Goal: Task Accomplishment & Management: Complete application form

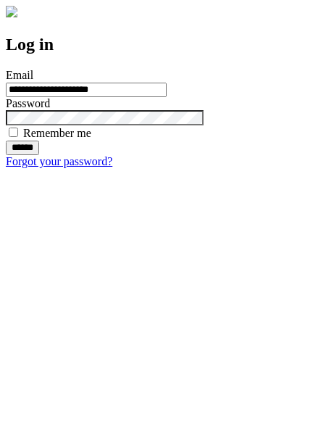
type input "**********"
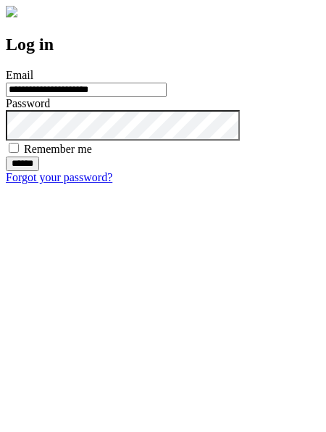
click at [39, 171] on input "******" at bounding box center [22, 164] width 33 height 14
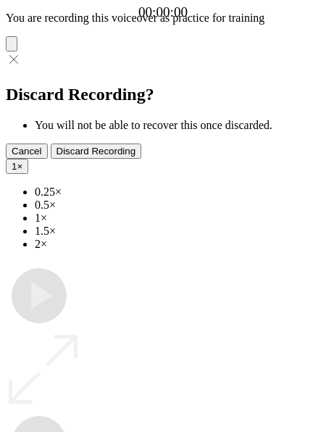
type input "**********"
